Goal: Transaction & Acquisition: Obtain resource

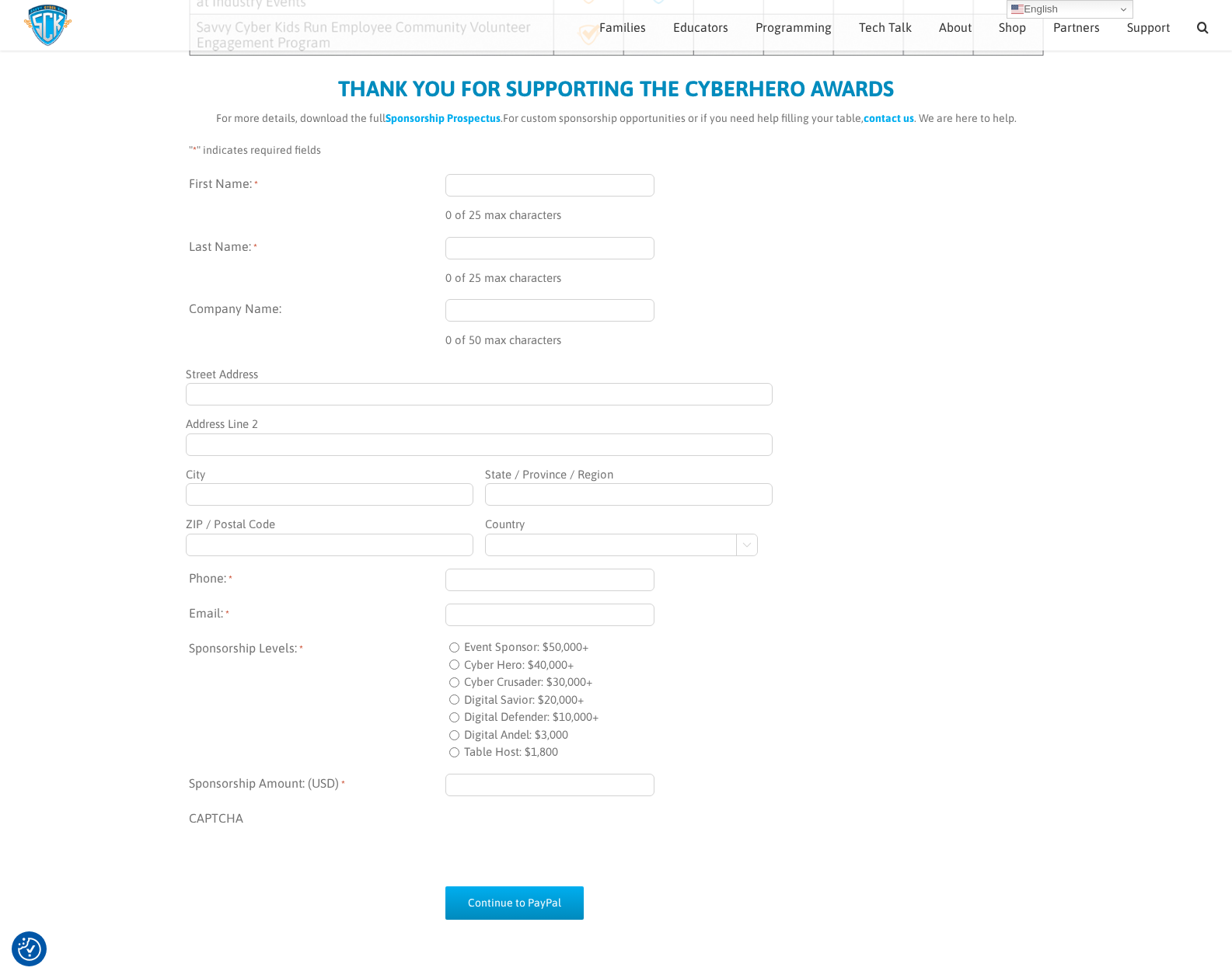
scroll to position [846, 0]
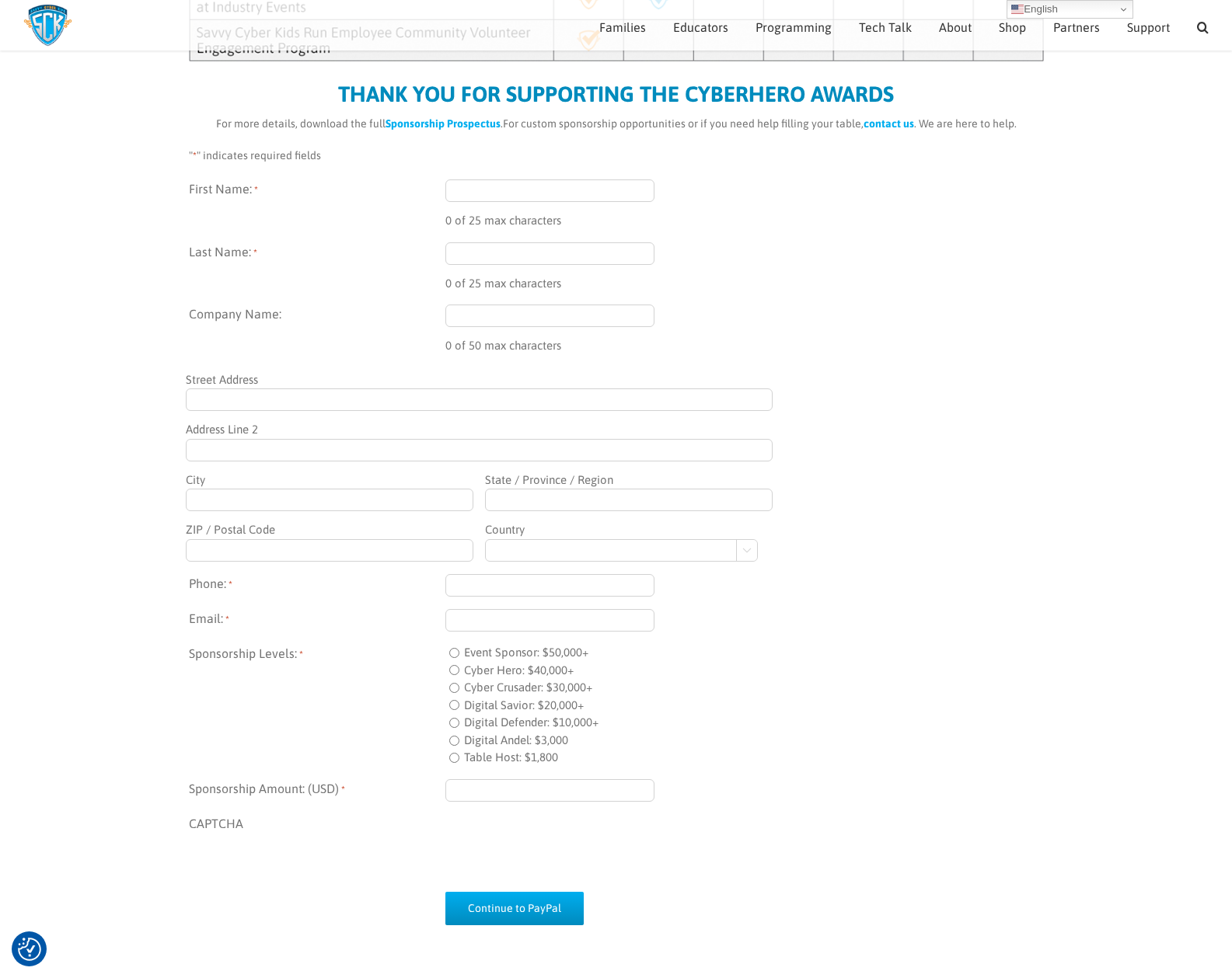
click at [440, 125] on strong "Sponsorship Prospectus" at bounding box center [443, 124] width 115 height 12
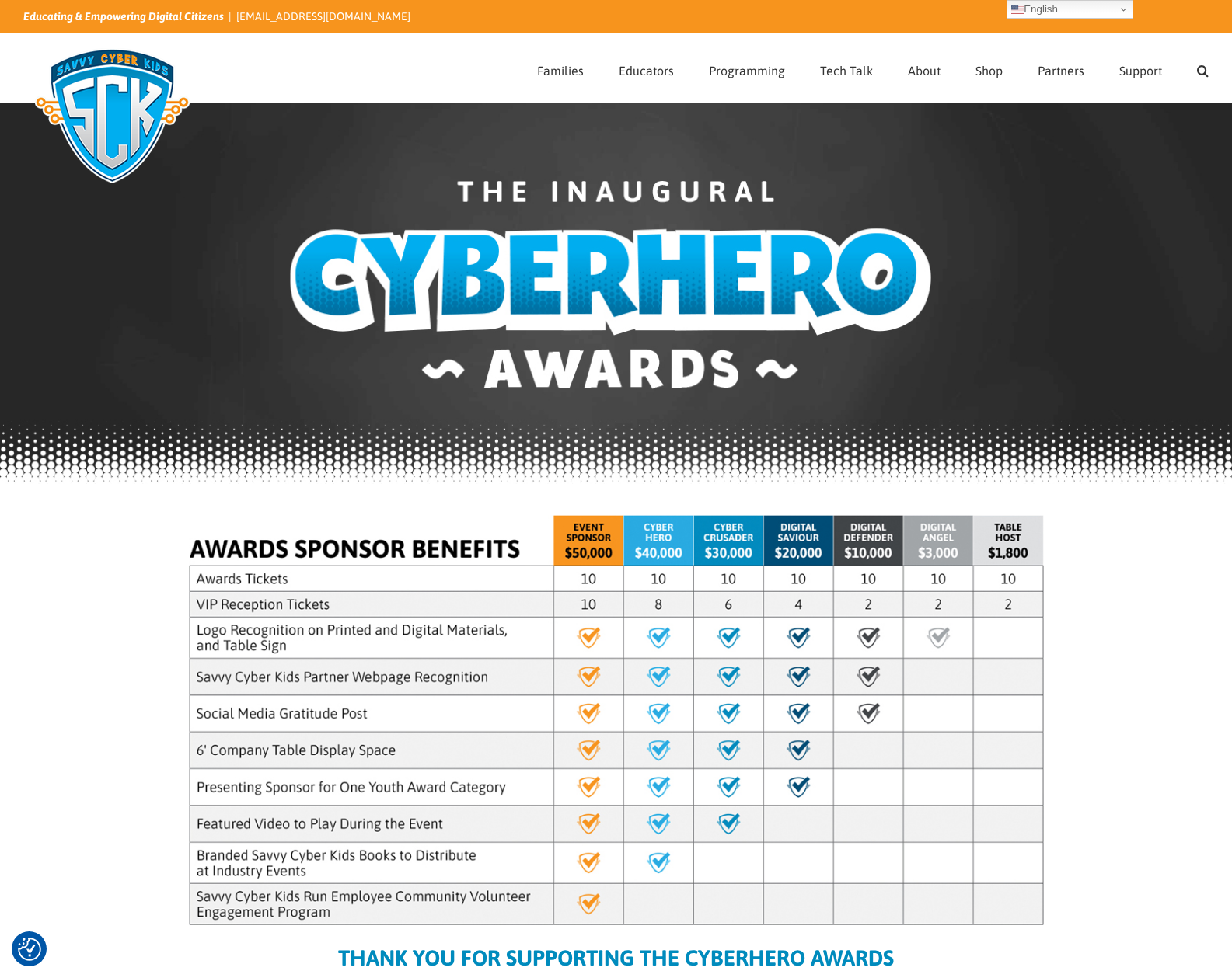
scroll to position [0, 0]
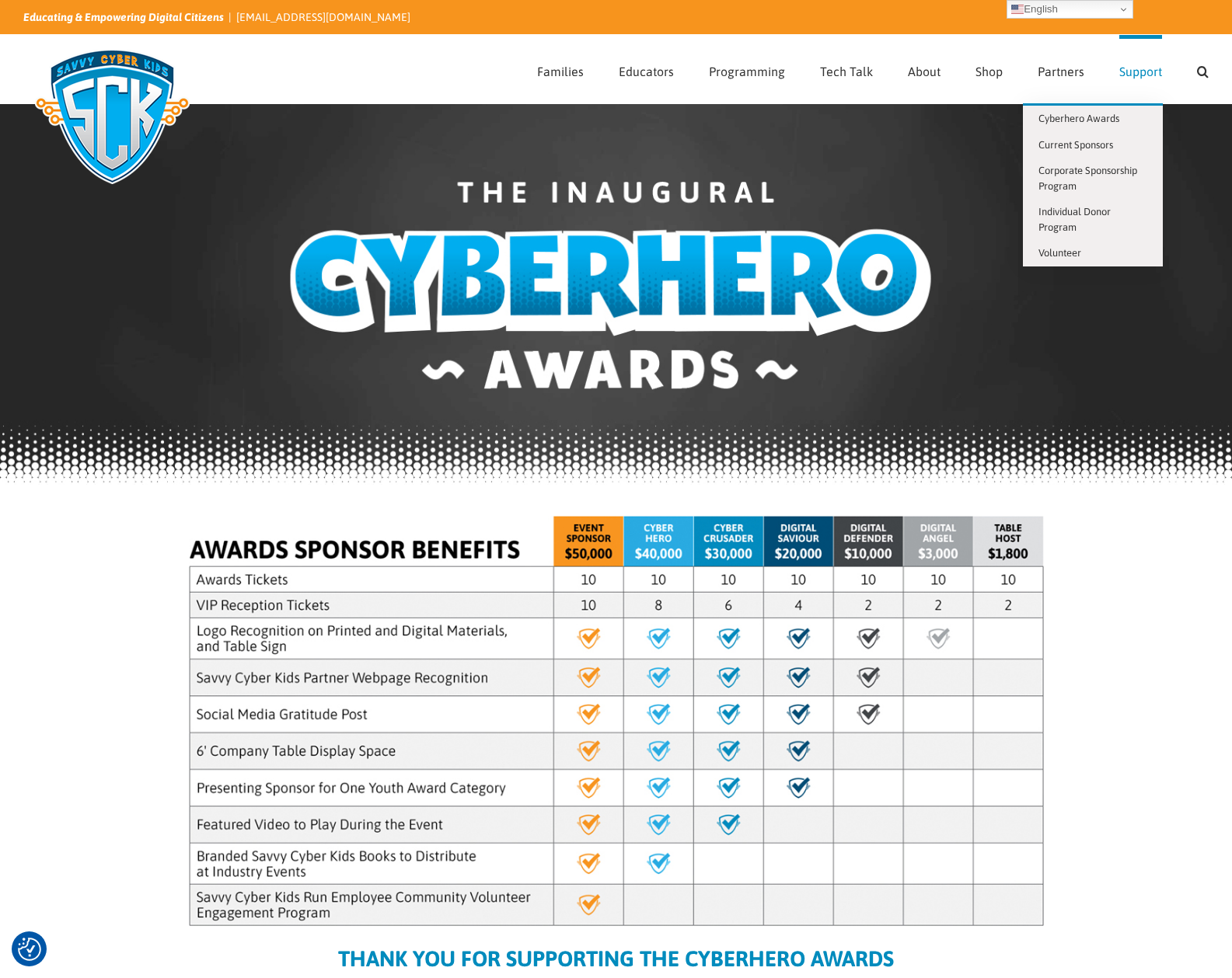
click at [1138, 68] on span "Support" at bounding box center [1140, 71] width 43 height 12
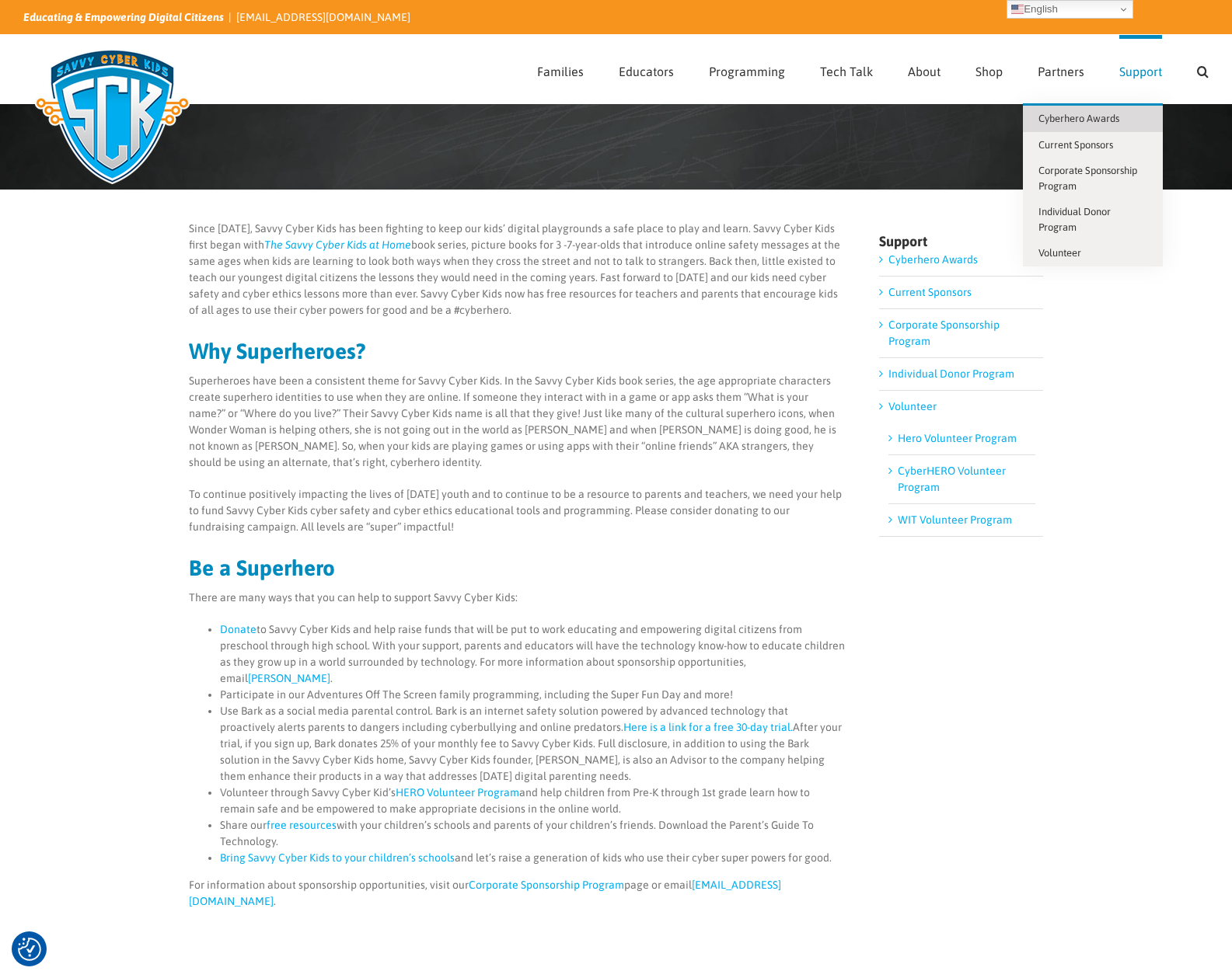
click at [1118, 120] on span "Cyberhero Awards" at bounding box center [1079, 118] width 81 height 11
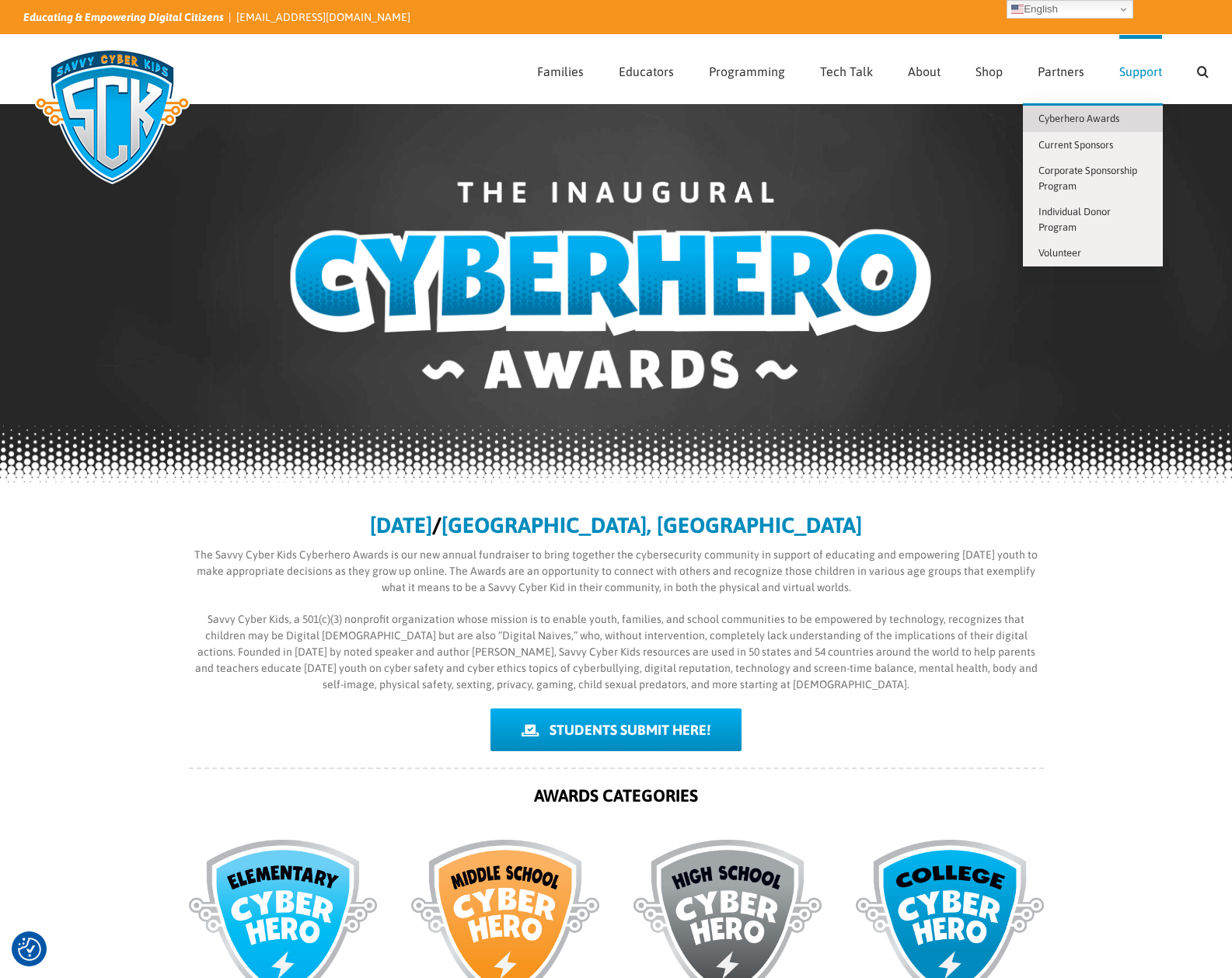
click at [1092, 121] on span "Cyberhero Awards" at bounding box center [1079, 118] width 81 height 11
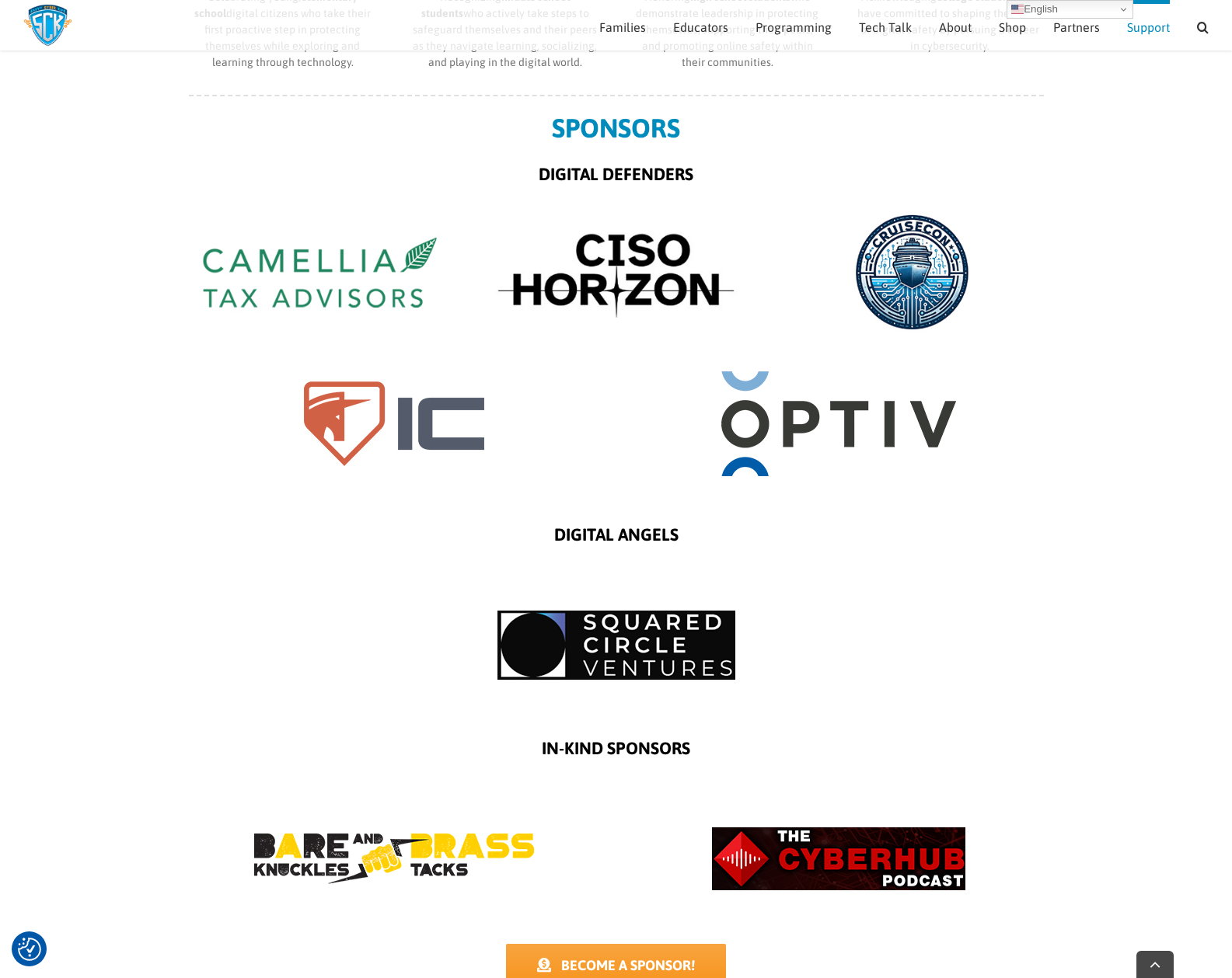
scroll to position [1011, 0]
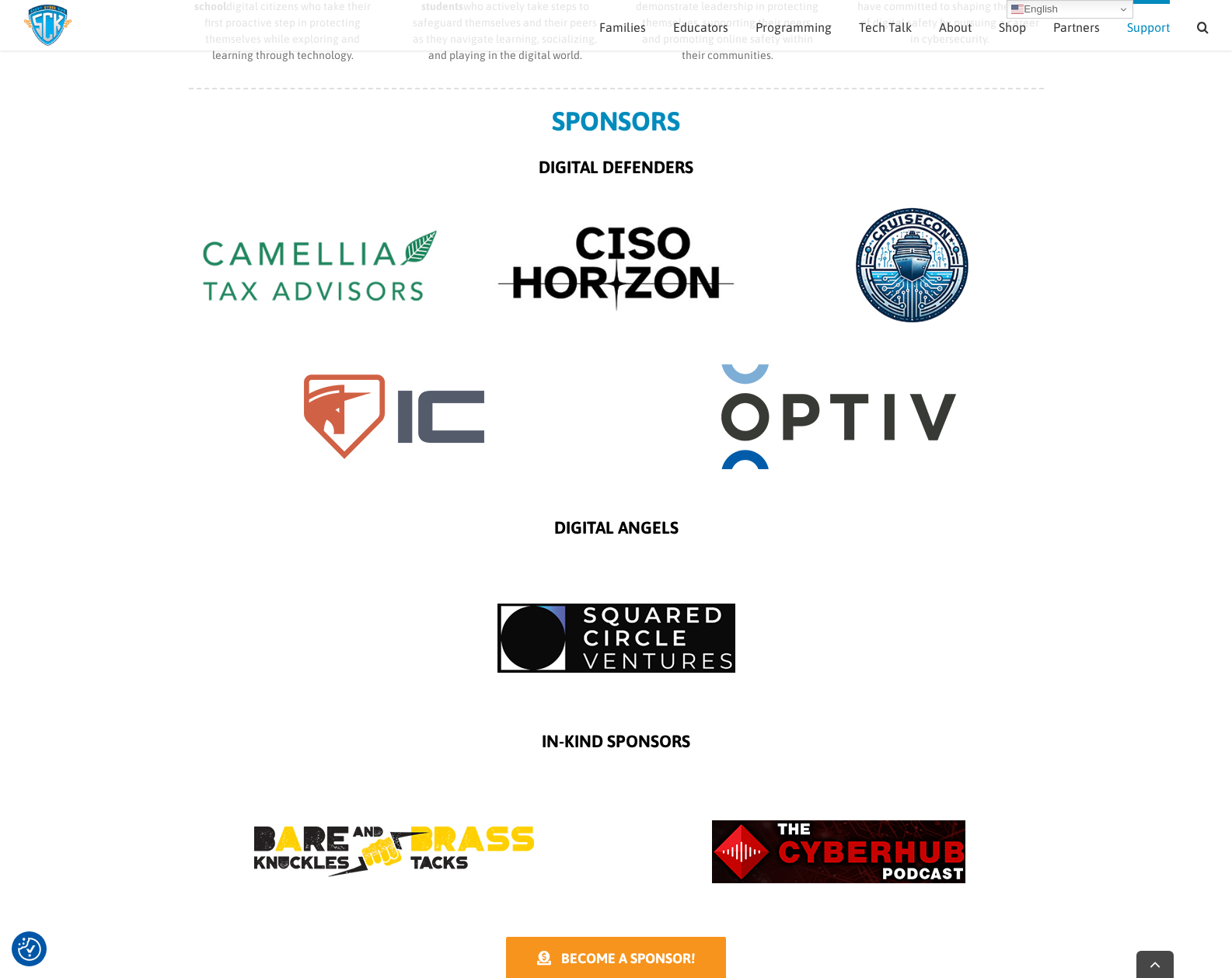
click at [619, 954] on span "BECOME A SPONSOR!" at bounding box center [628, 958] width 133 height 17
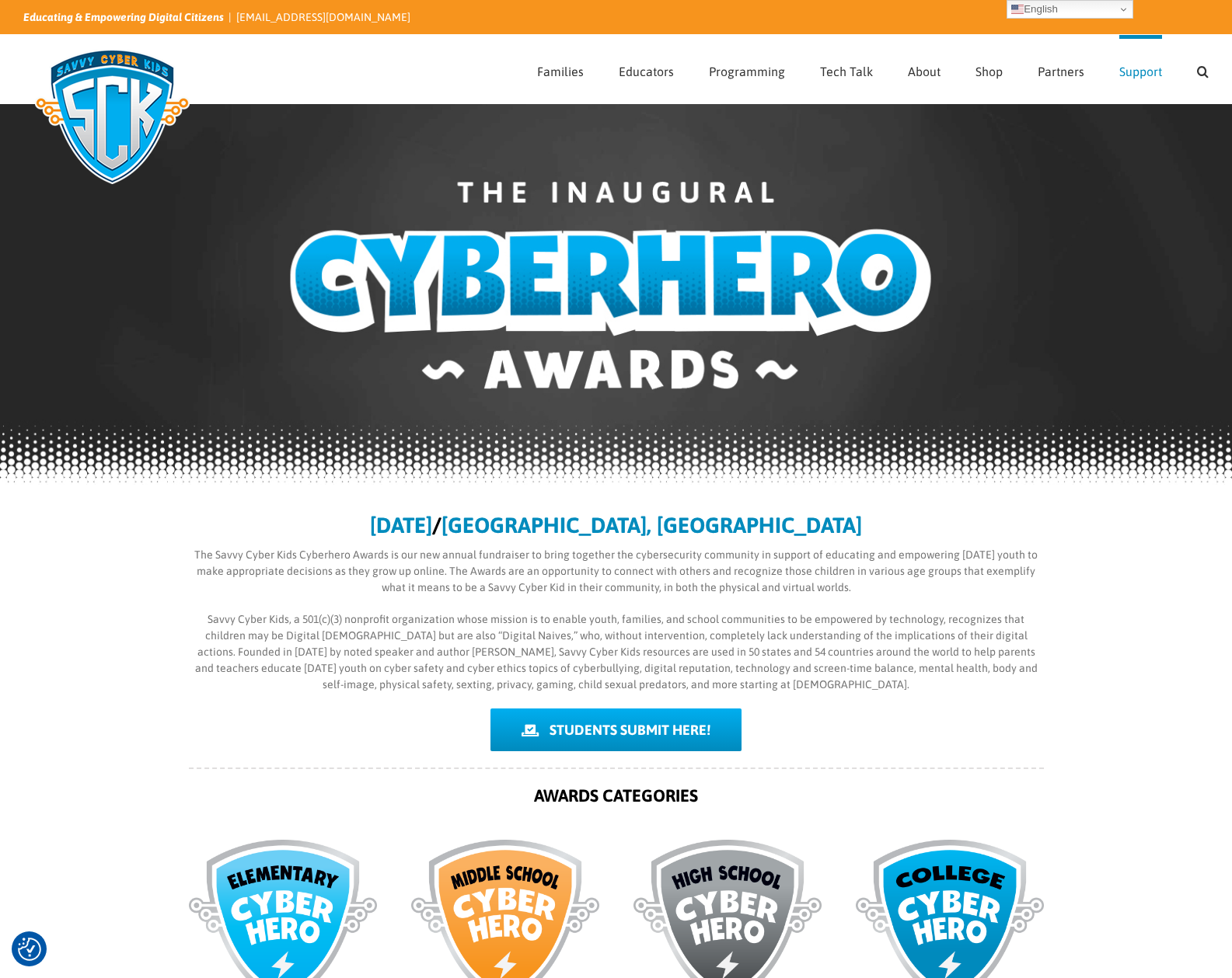
scroll to position [3, 0]
